Goal: Complete application form

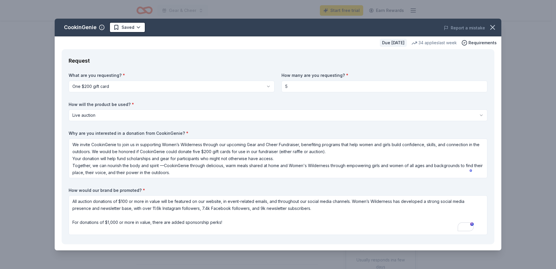
select select "liveAuction"
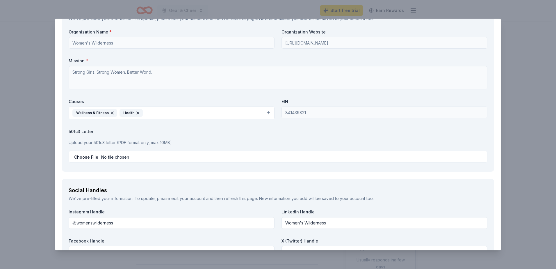
scroll to position [558, 0]
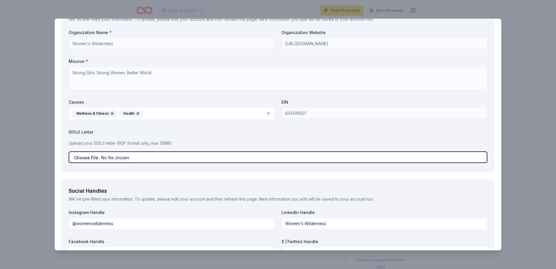
click at [173, 155] on input "file" at bounding box center [278, 157] width 419 height 12
type input "C:\fakepath\20250813210624.pdf"
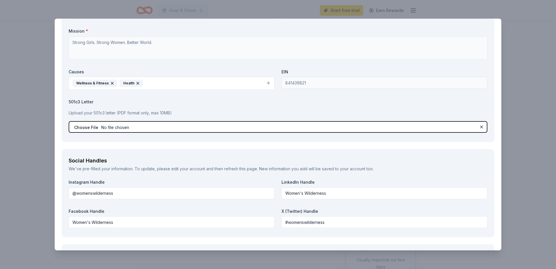
scroll to position [676, 0]
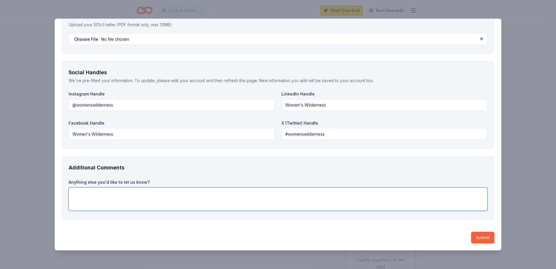
click at [304, 198] on textarea at bounding box center [278, 198] width 419 height 23
type textarea "W"
type textarea "t"
click at [206, 193] on textarea "Thank you for considering this request for in-kind donations. We can" at bounding box center [278, 198] width 419 height 23
paste textarea "We’d love to make it as easy as possible for you to decide—what additional deta…"
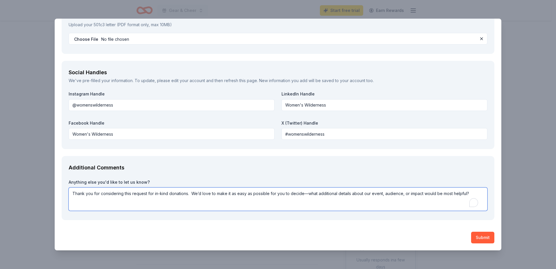
click at [309, 194] on textarea "Thank you for considering this request for in-kind donations. We’d love to make…" at bounding box center [278, 198] width 419 height 23
click at [476, 193] on textarea "Thank you for considering this request for in-kind donations. We’d love to make…" at bounding box center [278, 198] width 419 height 23
click at [435, 193] on textarea "Thank you for considering this request for in-kind donations. We’d love to make…" at bounding box center [278, 198] width 419 height 23
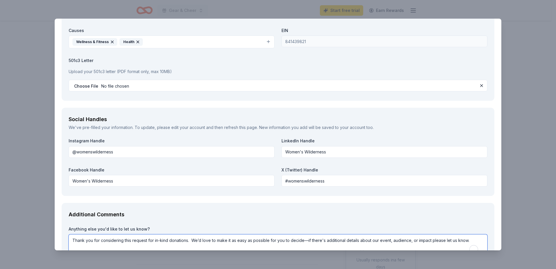
scroll to position [629, 0]
type textarea "Thank you for considering this request for in-kind donations. We’d love to make…"
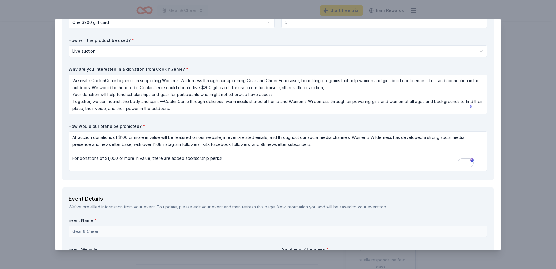
scroll to position [61, 0]
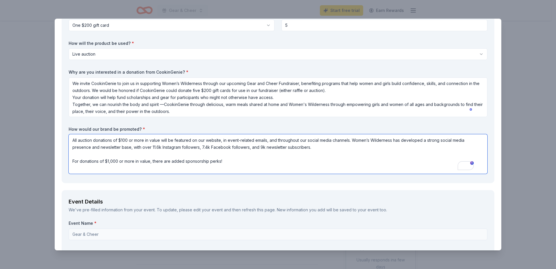
click at [244, 156] on textarea "All auction donations of $100 or more in value will be featured on our website,…" at bounding box center [278, 154] width 419 height 40
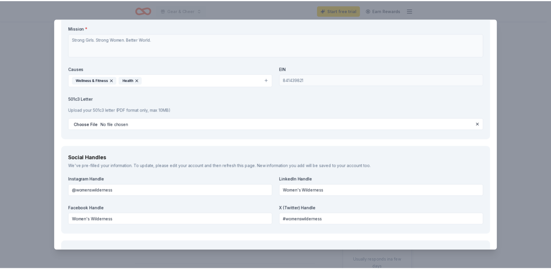
scroll to position [676, 0]
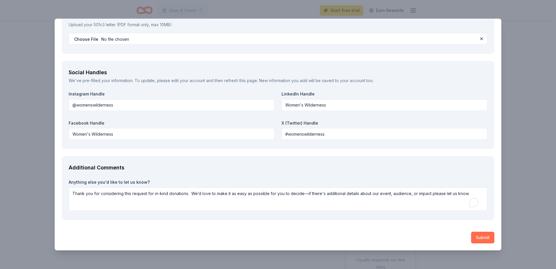
click at [477, 236] on button "Submit" at bounding box center [482, 237] width 23 height 12
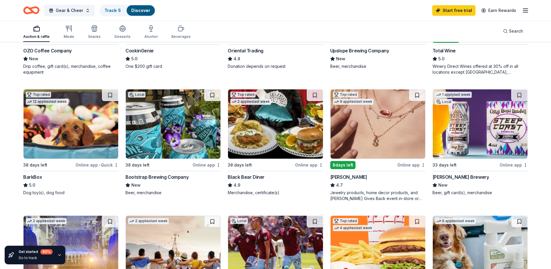
scroll to position [147, 0]
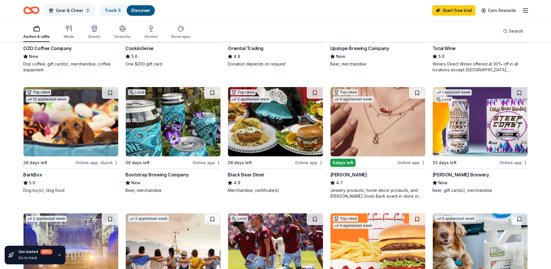
click at [343, 164] on div "8 days left" at bounding box center [343, 162] width 25 height 8
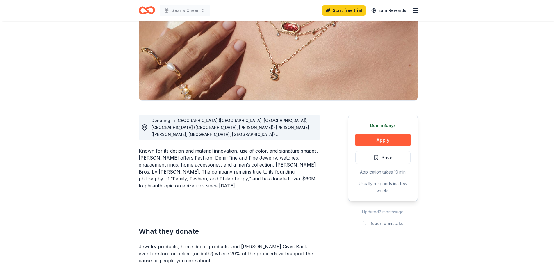
scroll to position [77, 0]
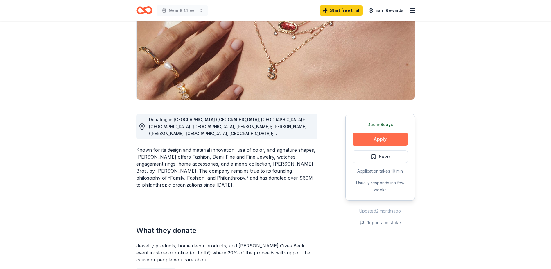
click at [359, 139] on button "Apply" at bounding box center [380, 139] width 55 height 13
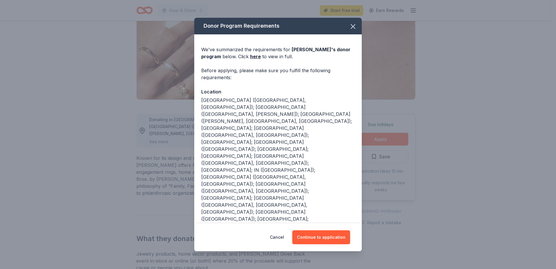
scroll to position [21, 0]
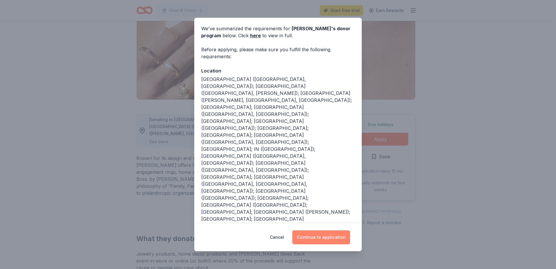
click at [316, 235] on button "Continue to application" at bounding box center [321, 237] width 58 height 14
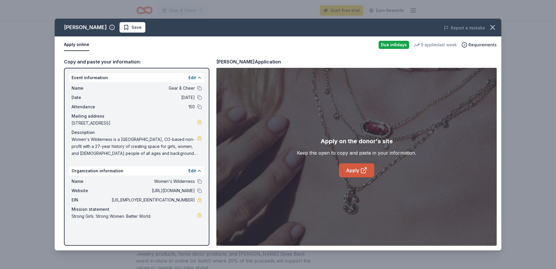
click at [354, 170] on link "Apply" at bounding box center [356, 170] width 35 height 14
